Goal: Check status: Check status

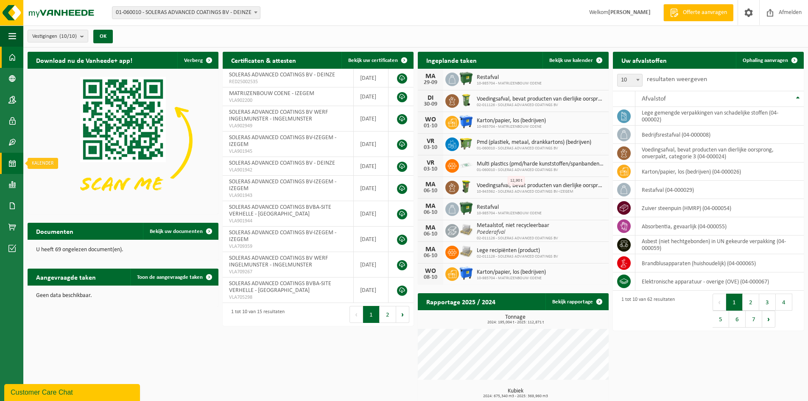
click at [15, 162] on span at bounding box center [12, 163] width 8 height 21
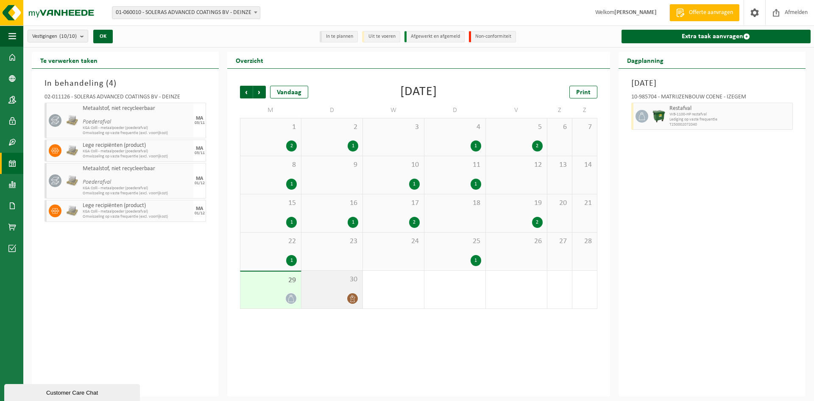
click at [317, 282] on span "30" at bounding box center [332, 279] width 53 height 9
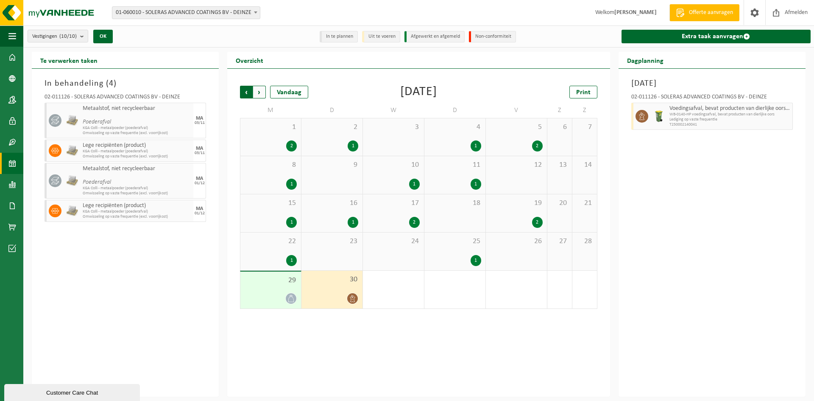
click at [258, 90] on span "Volgende" at bounding box center [259, 92] width 13 height 13
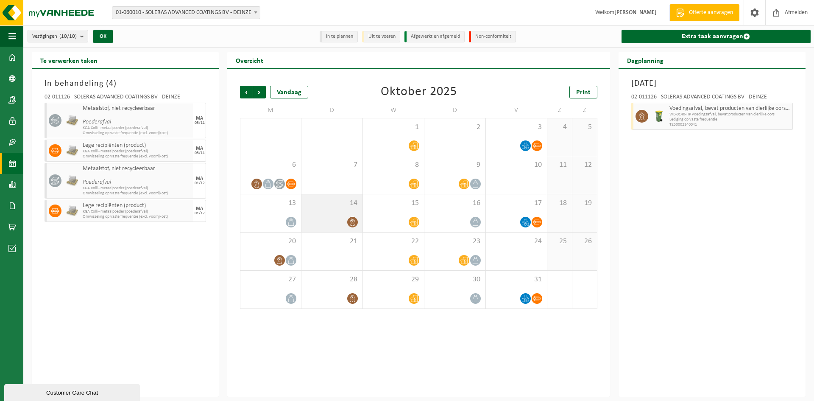
click at [314, 209] on div "14" at bounding box center [332, 213] width 61 height 38
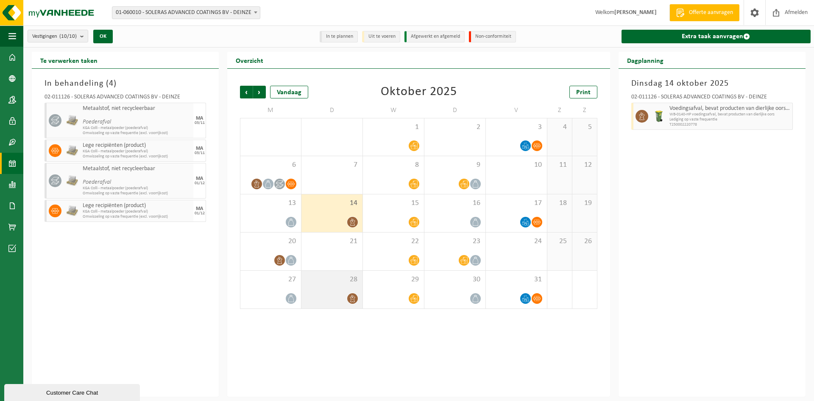
click at [339, 280] on span "28" at bounding box center [332, 279] width 53 height 9
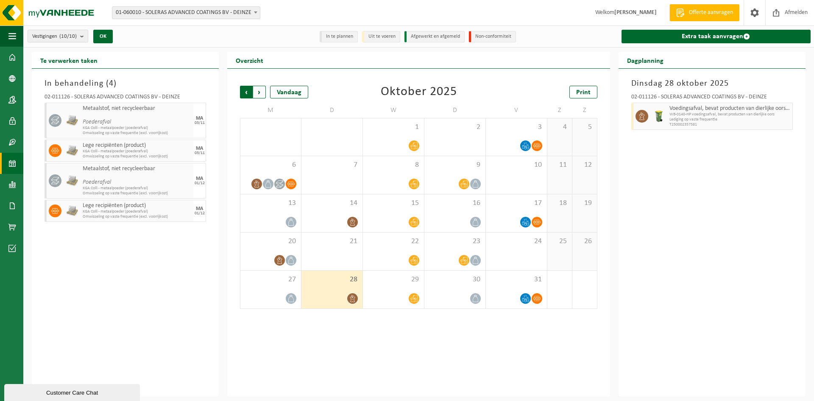
click at [257, 87] on span "Volgende" at bounding box center [259, 92] width 13 height 13
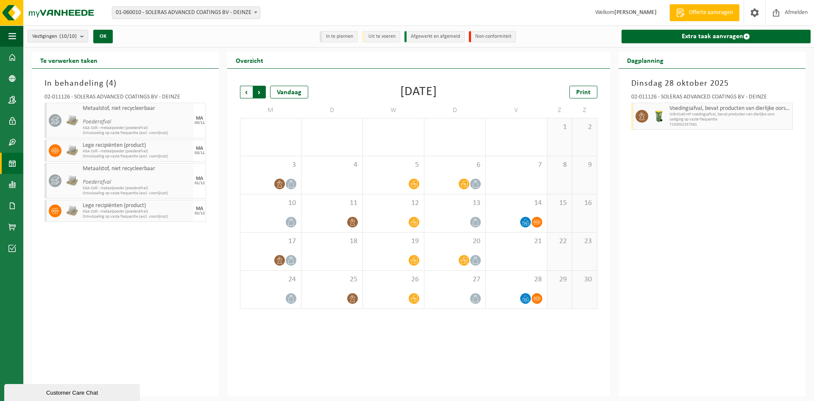
click at [245, 93] on span "Vorige" at bounding box center [246, 92] width 13 height 13
click at [261, 93] on span "Volgende" at bounding box center [259, 92] width 13 height 13
click at [247, 90] on span "Vorige" at bounding box center [246, 92] width 13 height 13
click at [256, 94] on span "Volgende" at bounding box center [259, 92] width 13 height 13
click at [254, 90] on span "Volgende" at bounding box center [259, 92] width 13 height 13
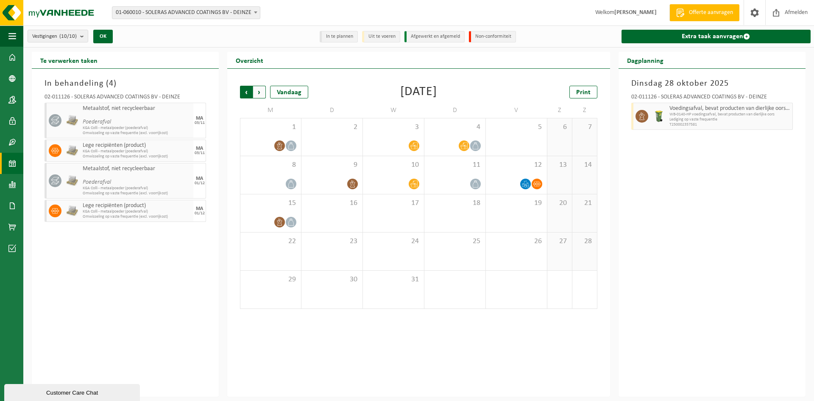
click at [260, 94] on span "Volgende" at bounding box center [259, 92] width 13 height 13
click at [240, 93] on div "Vorige Volgende Vandaag [DATE] Print M D W D V Z Z 29 30 31 1 2 3 4 5 6 7 8 9 1…" at bounding box center [419, 197] width 366 height 240
click at [243, 93] on span "Vorige" at bounding box center [246, 92] width 13 height 13
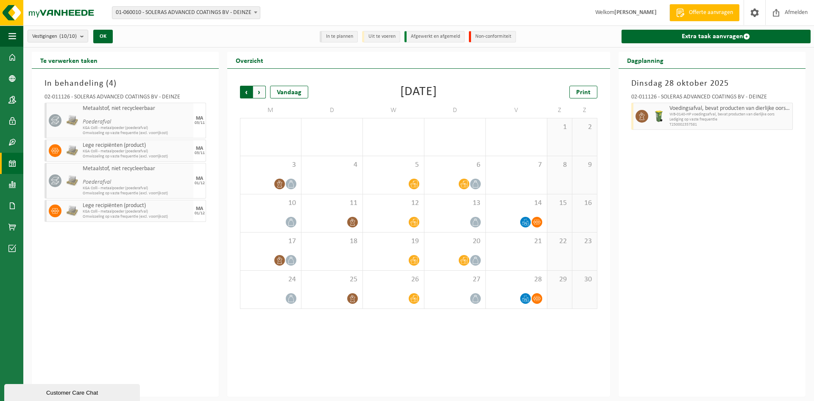
click at [259, 93] on span "Volgende" at bounding box center [259, 92] width 13 height 13
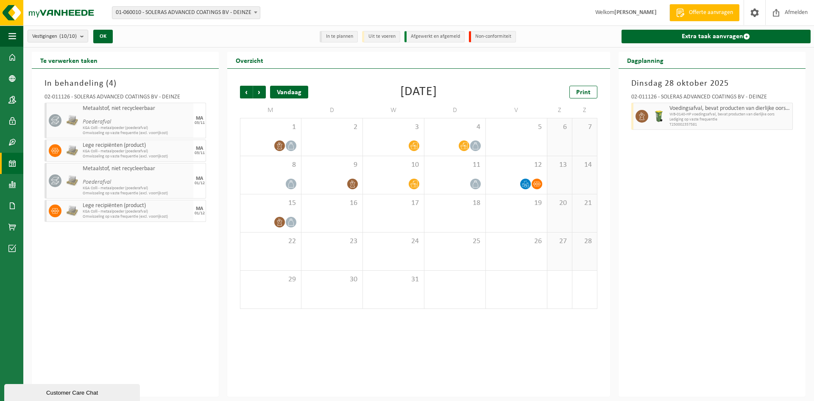
click at [290, 97] on div "Vandaag" at bounding box center [289, 92] width 38 height 13
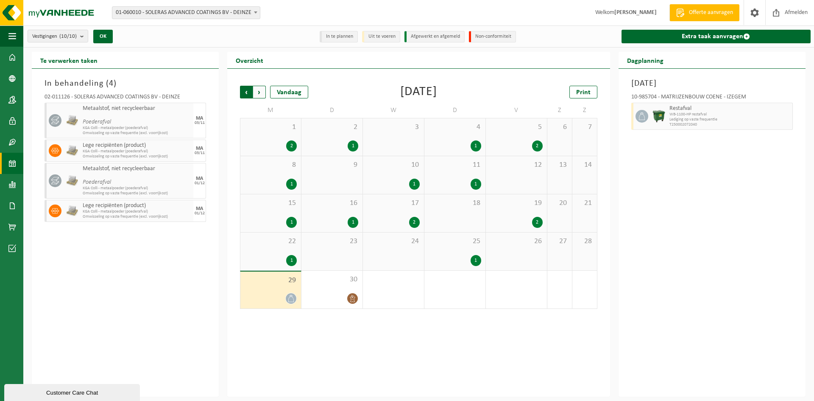
click at [262, 94] on span "Volgende" at bounding box center [259, 92] width 13 height 13
